Goal: Navigation & Orientation: Find specific page/section

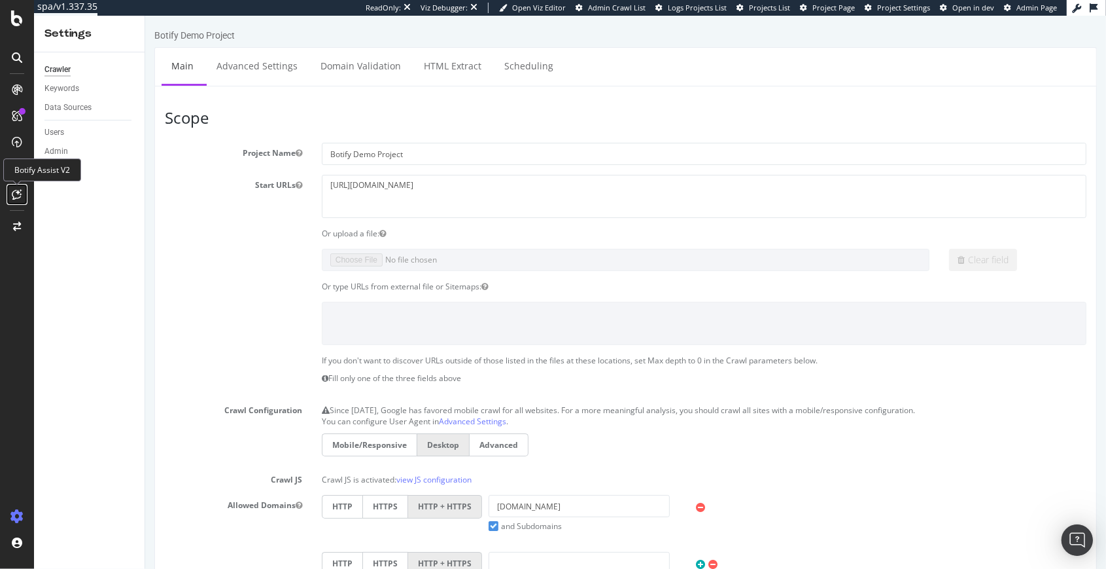
click at [19, 195] on icon at bounding box center [17, 194] width 10 height 10
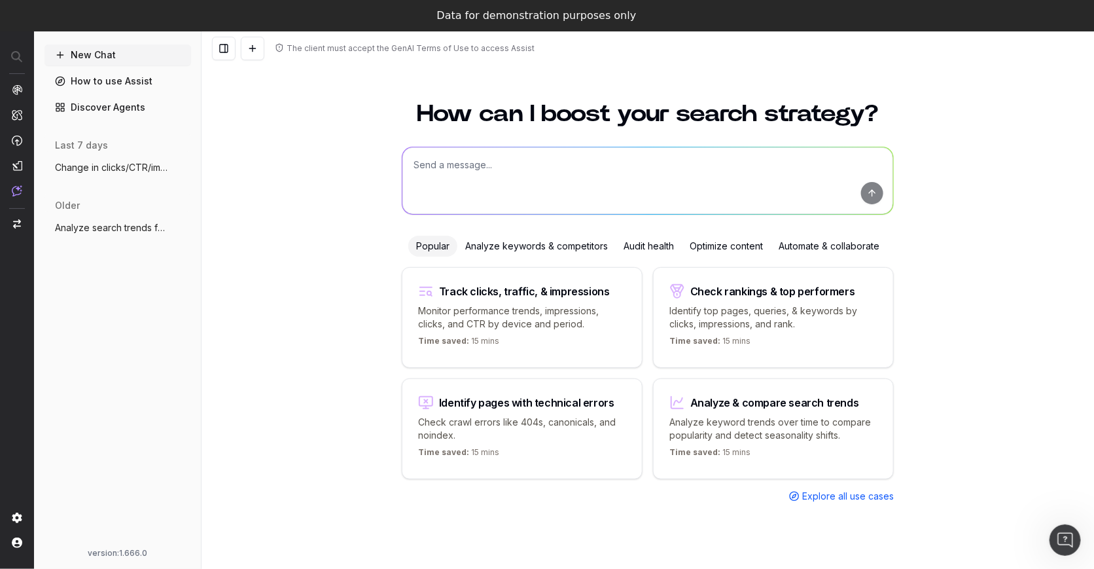
click at [99, 109] on link "Discover Agents" at bounding box center [117, 107] width 147 height 21
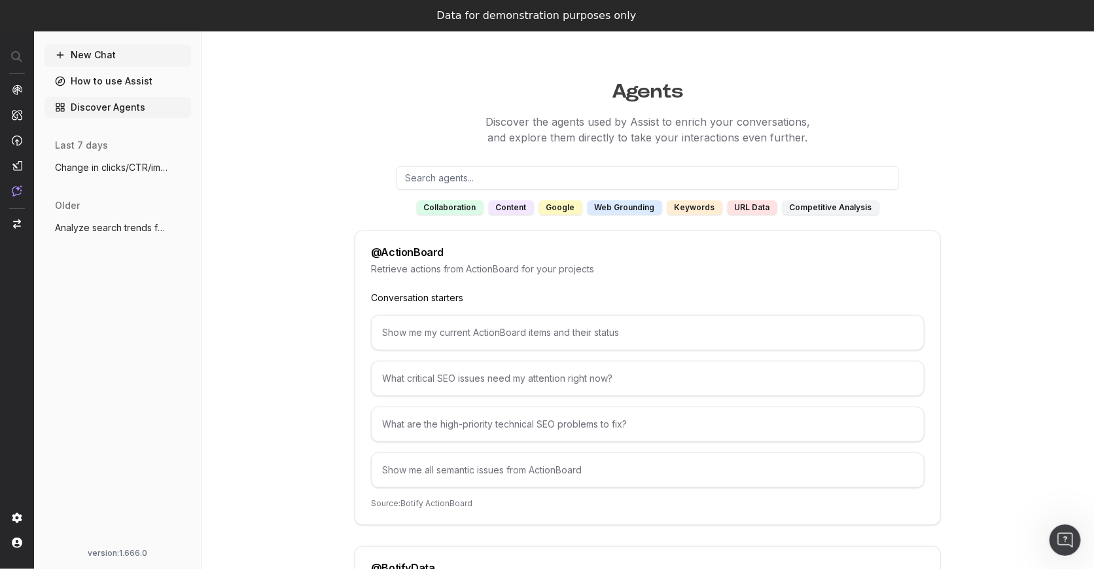
scroll to position [1335, 0]
